Goal: Information Seeking & Learning: Learn about a topic

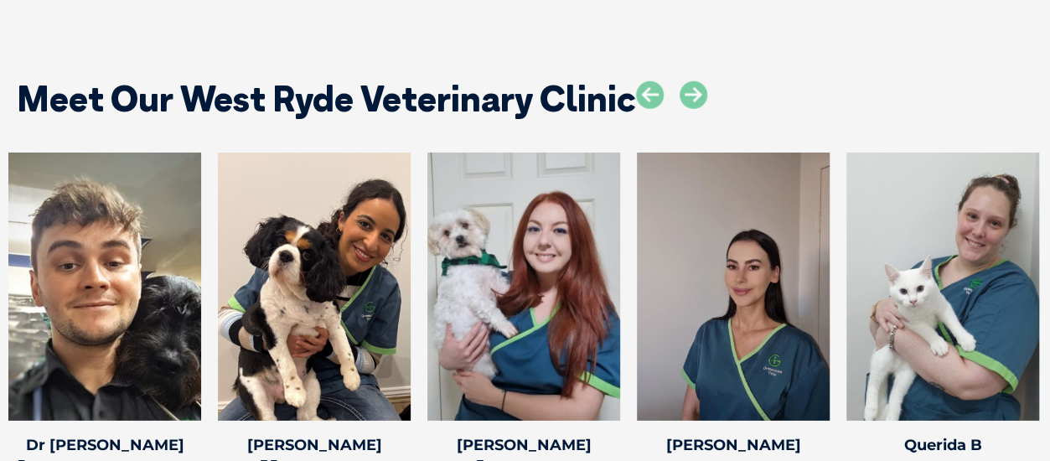
scroll to position [2429, 0]
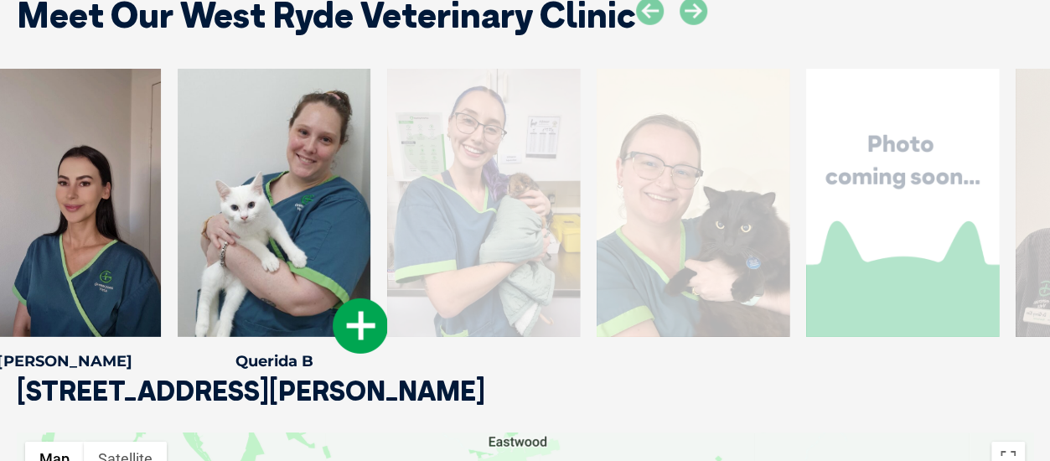
drag, startPoint x: 913, startPoint y: 239, endPoint x: 228, endPoint y: 257, distance: 685.5
click at [231, 257] on div at bounding box center [274, 203] width 193 height 268
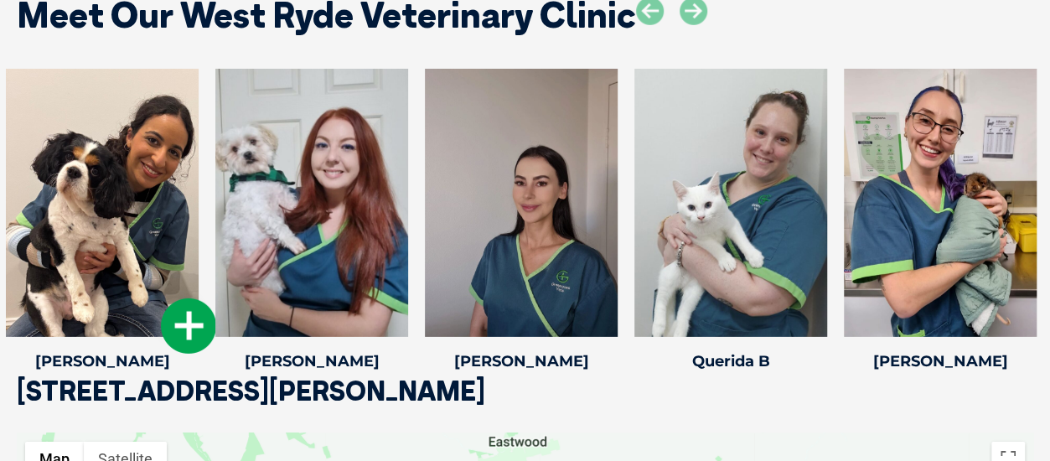
drag, startPoint x: 533, startPoint y: 266, endPoint x: 152, endPoint y: 285, distance: 380.8
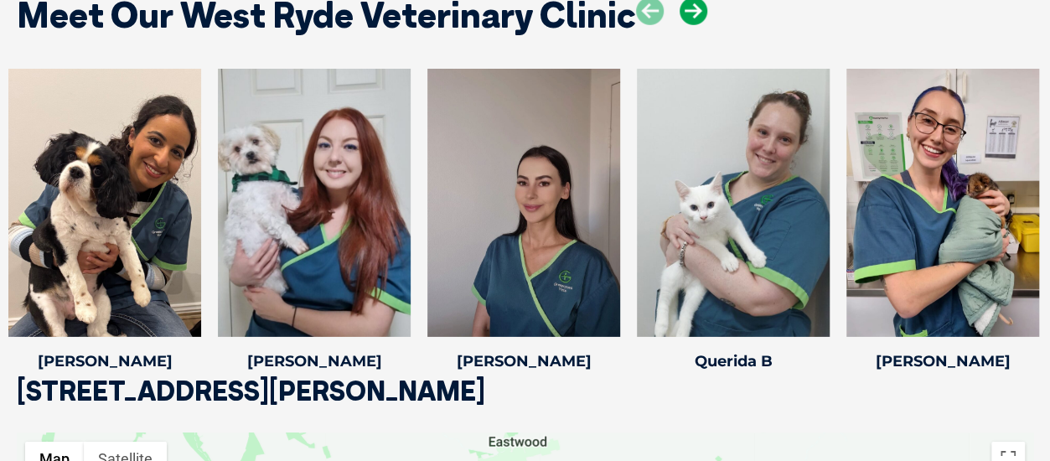
click at [692, 14] on icon at bounding box center [693, 11] width 28 height 28
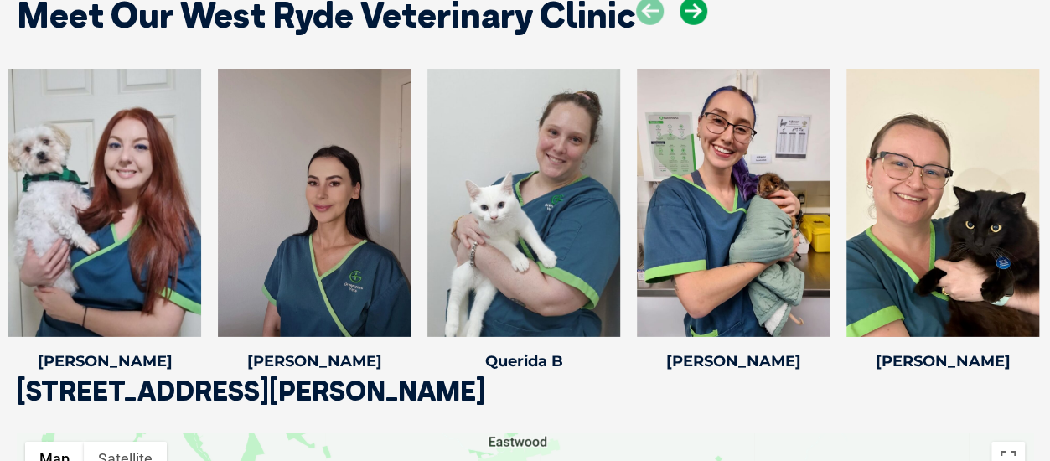
click at [692, 14] on icon at bounding box center [693, 11] width 28 height 28
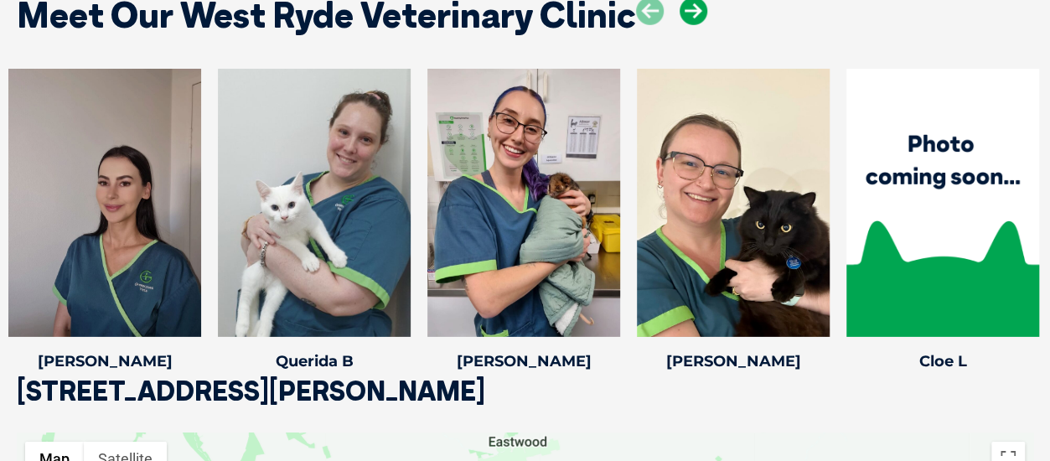
click at [692, 14] on icon at bounding box center [693, 11] width 28 height 28
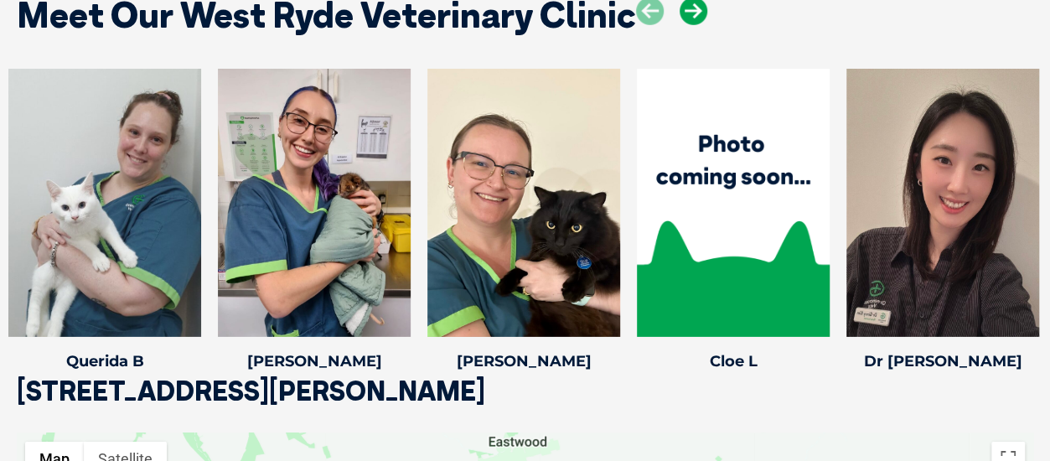
click at [692, 14] on icon at bounding box center [693, 11] width 28 height 28
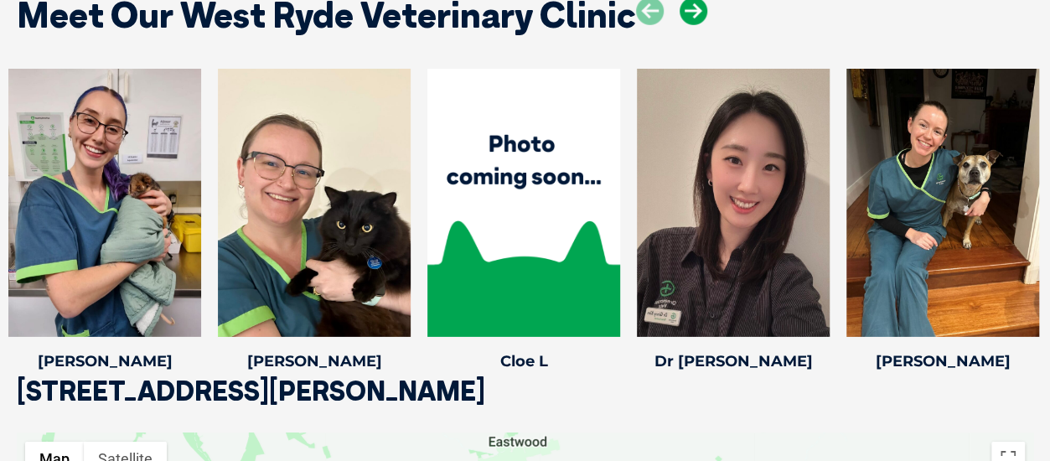
click at [692, 14] on icon at bounding box center [693, 11] width 28 height 28
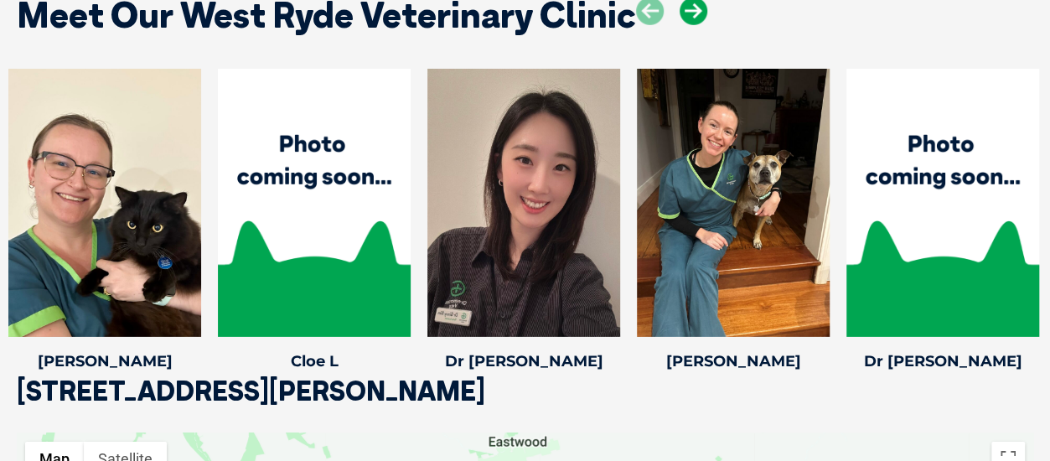
click at [692, 14] on icon at bounding box center [693, 11] width 28 height 28
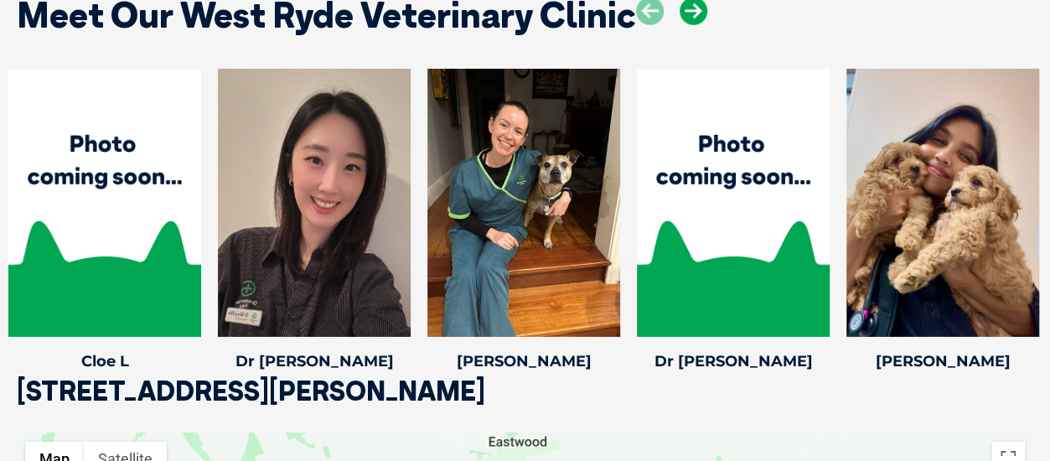
click at [692, 14] on icon at bounding box center [693, 11] width 28 height 28
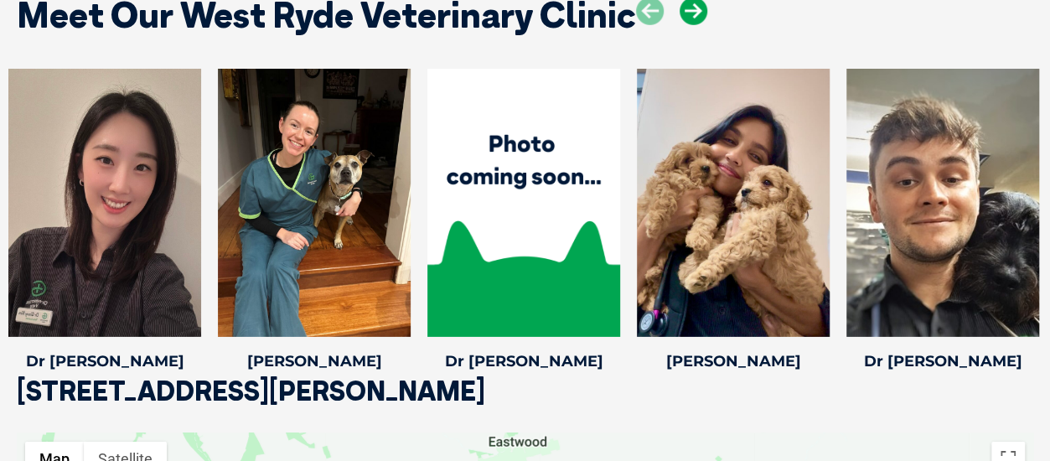
click at [692, 14] on icon at bounding box center [693, 11] width 28 height 28
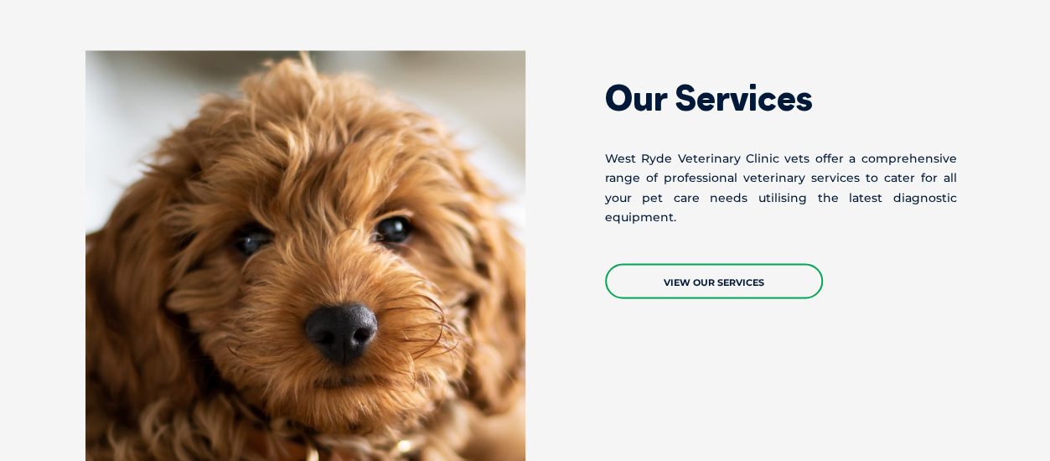
scroll to position [1173, 0]
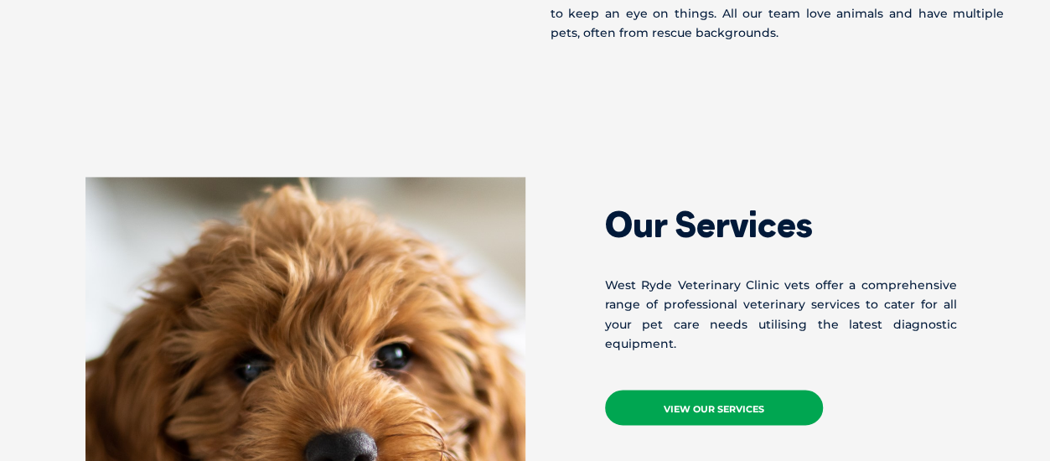
click at [736, 398] on link "View Our Services" at bounding box center [714, 407] width 218 height 35
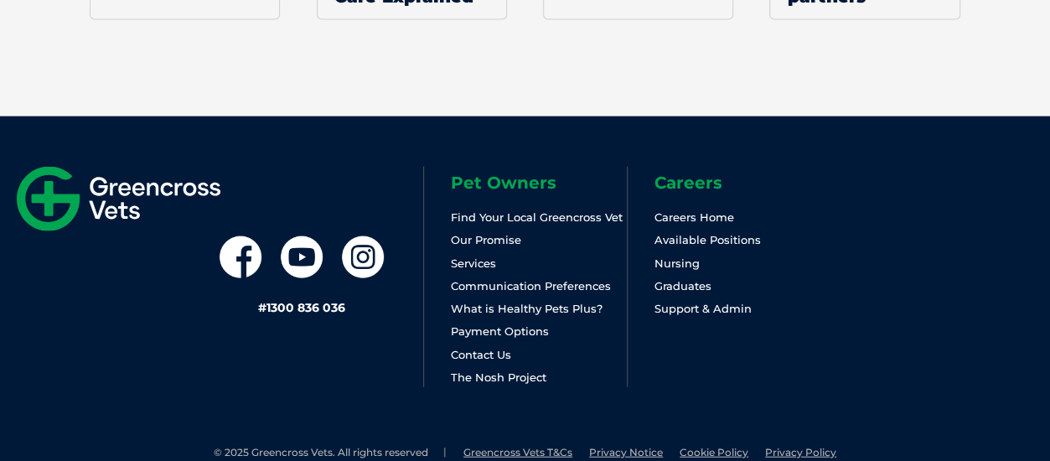
scroll to position [1741, 0]
